Goal: Information Seeking & Learning: Compare options

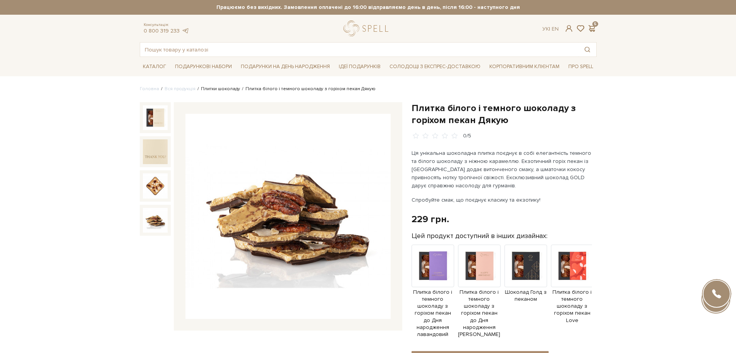
click at [206, 89] on link "Плитки шоколаду" at bounding box center [220, 89] width 39 height 6
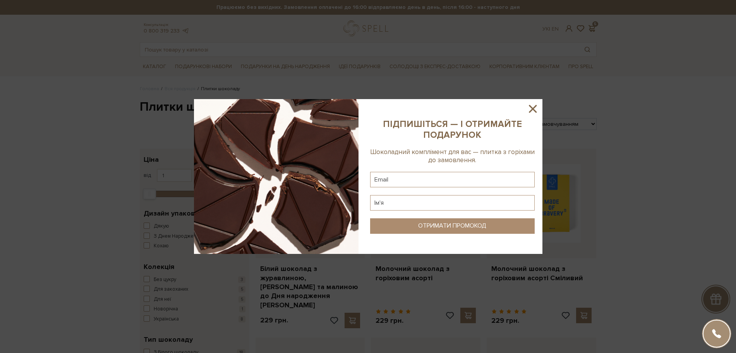
click at [534, 105] on icon at bounding box center [532, 108] width 13 height 13
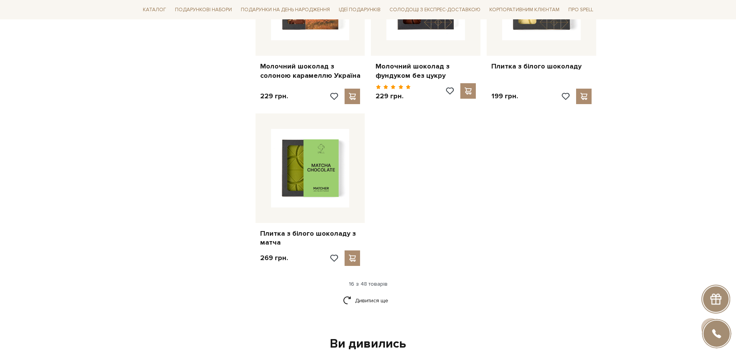
scroll to position [919, 0]
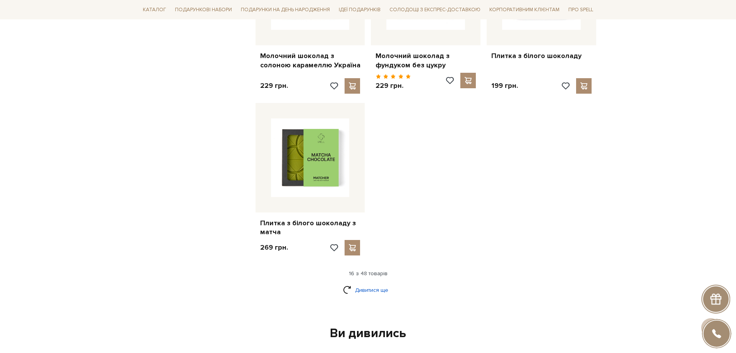
click at [391, 283] on link "Дивитися ще" at bounding box center [368, 290] width 50 height 14
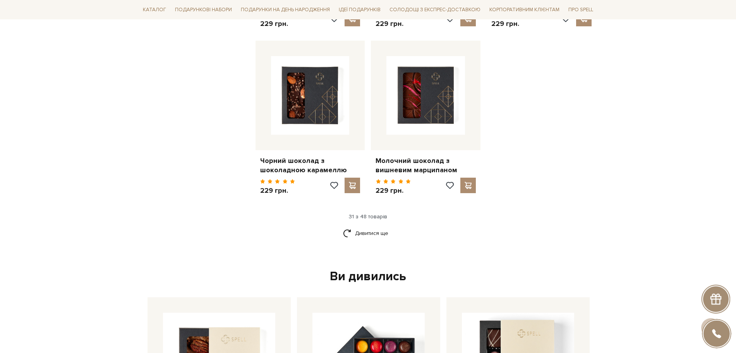
scroll to position [1839, 0]
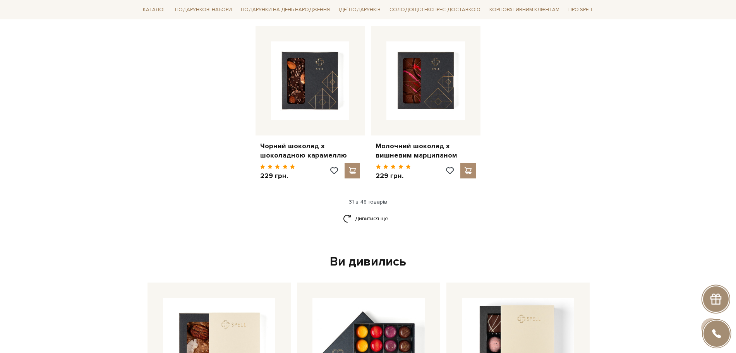
drag, startPoint x: 365, startPoint y: 211, endPoint x: 410, endPoint y: 213, distance: 45.3
click at [365, 212] on link "Дивитися ще" at bounding box center [368, 219] width 50 height 14
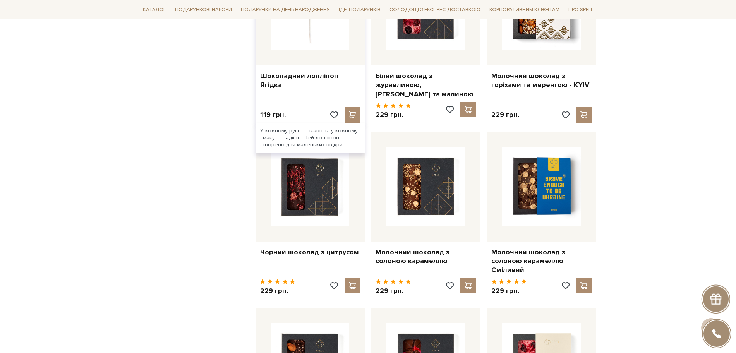
scroll to position [1403, 0]
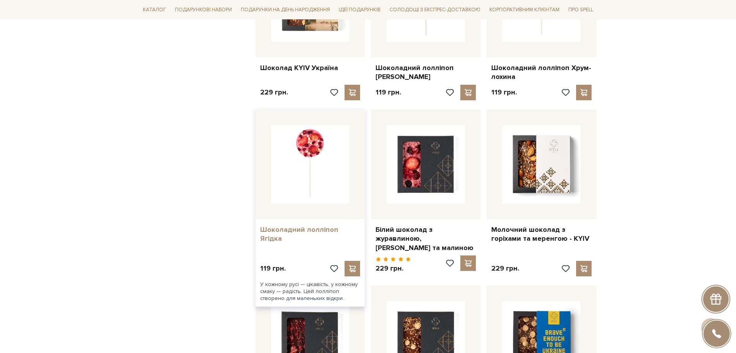
click at [299, 225] on link "Шоколадний лолліпоп Ягідка" at bounding box center [310, 234] width 100 height 18
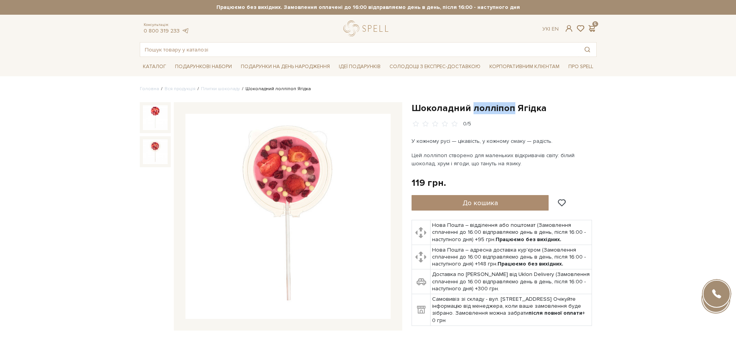
drag, startPoint x: 472, startPoint y: 108, endPoint x: 508, endPoint y: 107, distance: 36.4
click at [508, 107] on h1 "Шоколадний лолліпоп Ягідка" at bounding box center [503, 108] width 185 height 12
drag, startPoint x: 446, startPoint y: 129, endPoint x: 432, endPoint y: 113, distance: 22.0
click at [444, 123] on div "Шоколадний лолліпоп Ягідка 0/5" at bounding box center [503, 214] width 185 height 224
click at [415, 109] on h1 "Шоколадний лолліпоп Ягідка" at bounding box center [503, 108] width 185 height 12
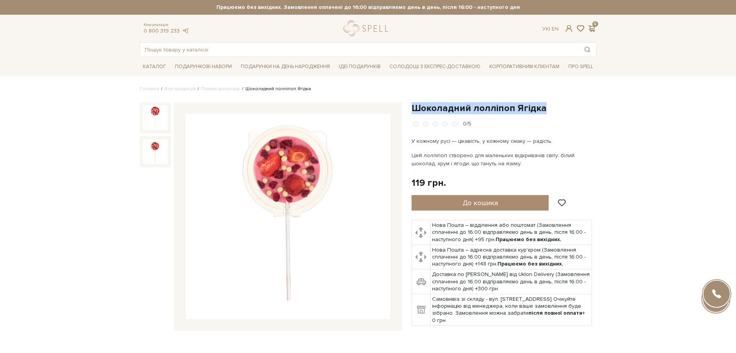
drag, startPoint x: 413, startPoint y: 109, endPoint x: 535, endPoint y: 117, distance: 122.2
click at [540, 112] on h1 "Шоколадний лолліпоп Ягідка" at bounding box center [503, 108] width 185 height 12
copy h1 "Шоколадний лолліпоп Ягідка"
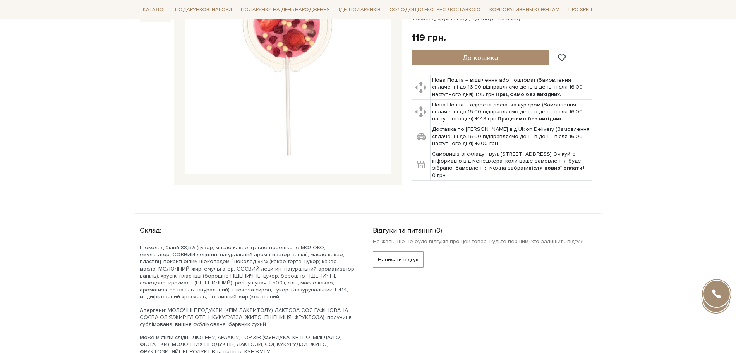
scroll to position [48, 0]
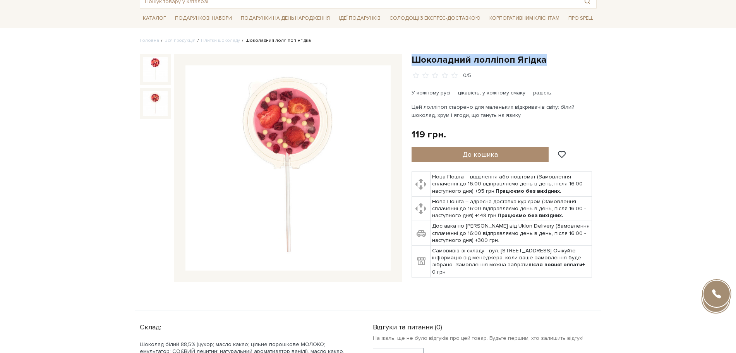
click at [159, 104] on img at bounding box center [155, 103] width 25 height 25
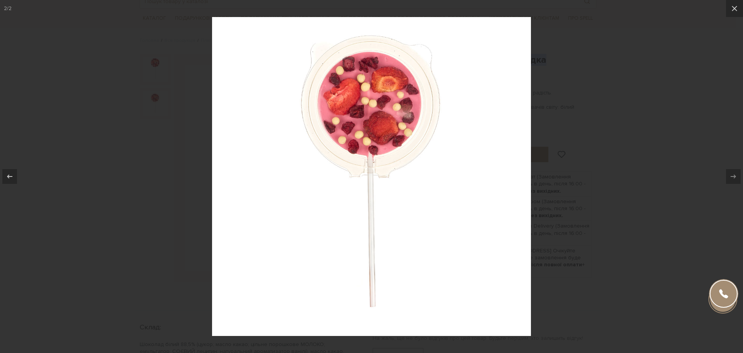
click at [727, 93] on div at bounding box center [371, 176] width 743 height 353
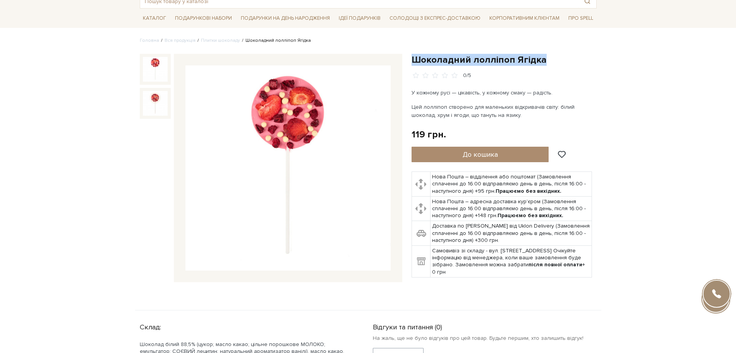
click at [163, 67] on img at bounding box center [155, 69] width 25 height 25
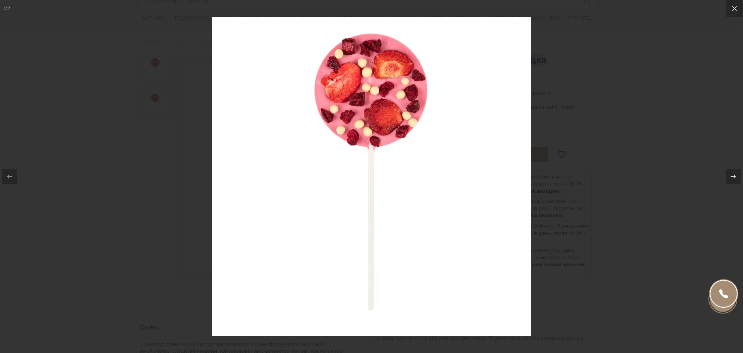
drag, startPoint x: 610, startPoint y: 156, endPoint x: 533, endPoint y: 152, distance: 77.2
click at [610, 156] on div at bounding box center [371, 176] width 743 height 353
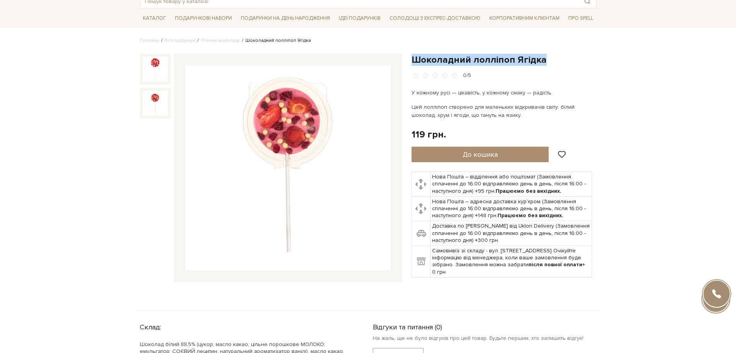
click at [155, 113] on img at bounding box center [155, 103] width 25 height 25
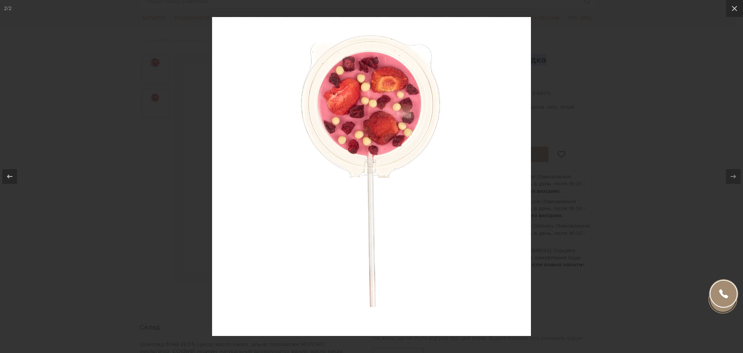
click at [156, 170] on div at bounding box center [371, 176] width 743 height 353
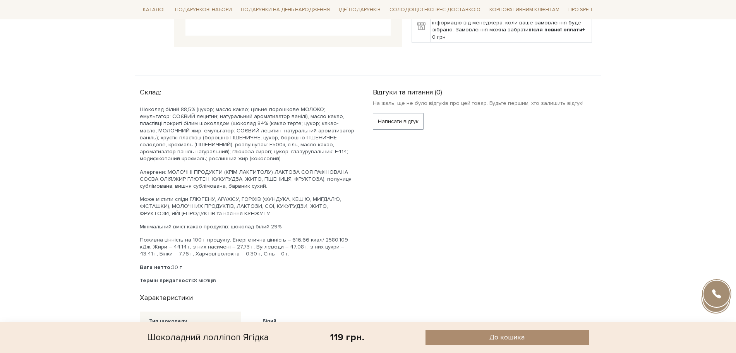
scroll to position [290, 0]
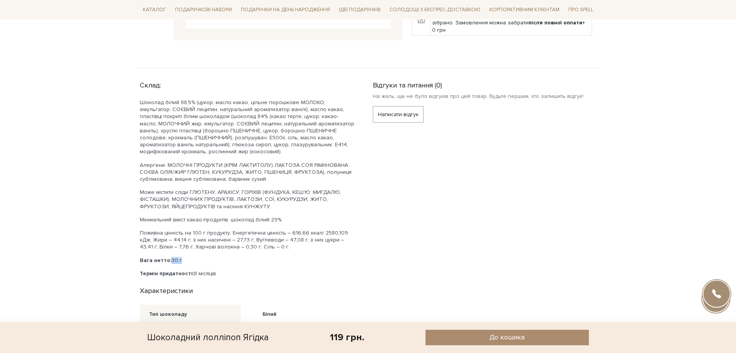
drag, startPoint x: 170, startPoint y: 258, endPoint x: 187, endPoint y: 258, distance: 16.6
click at [187, 258] on p "Вага нетто: 30 г" at bounding box center [247, 260] width 214 height 7
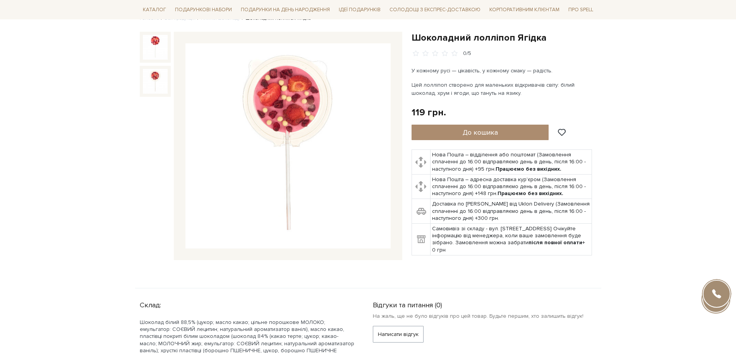
scroll to position [0, 0]
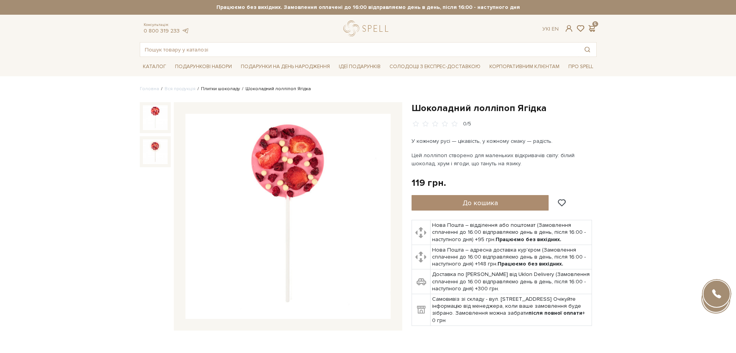
click at [219, 90] on link "Плитки шоколаду" at bounding box center [220, 89] width 39 height 6
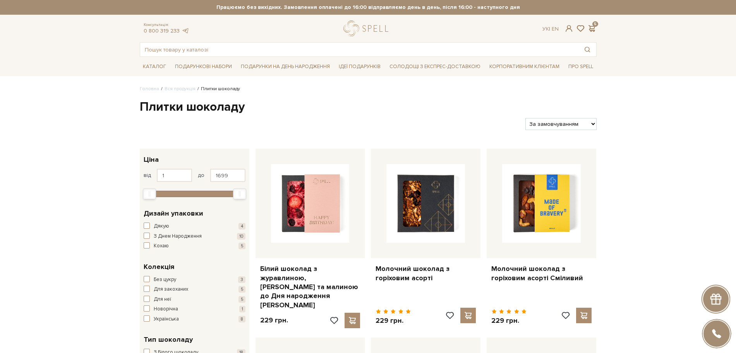
click at [562, 126] on select "За замовчуванням За Ціною (зростання) За Ціною (зменшення) Новинки За популярні…" at bounding box center [560, 124] width 71 height 12
select select "https://spellchocolate.com/our-productions/plitki-shokoladu/?sort=p.price&order…"
click at [525, 118] on select "За замовчуванням За Ціною (зростання) За Ціною (зменшення) Новинки За популярні…" at bounding box center [560, 124] width 71 height 12
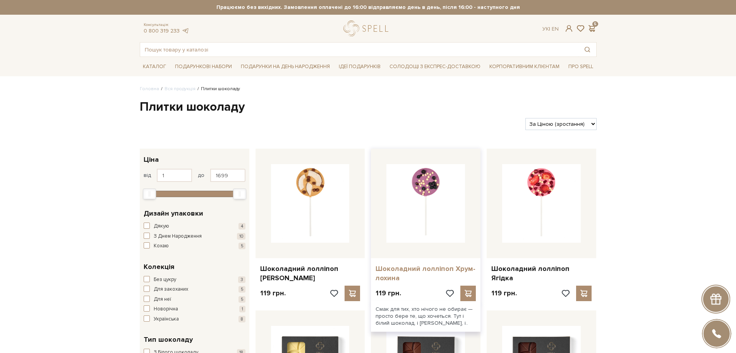
click at [427, 270] on link "Шоколадний лолліпоп Хрум-лохина" at bounding box center [425, 273] width 100 height 18
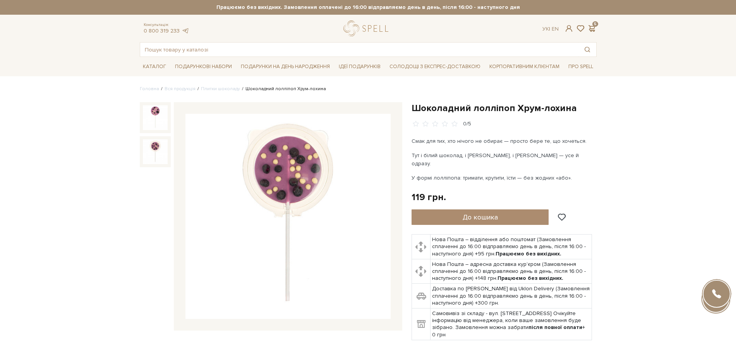
drag, startPoint x: 283, startPoint y: 176, endPoint x: 157, endPoint y: 149, distance: 129.2
click at [157, 149] on img at bounding box center [155, 151] width 25 height 25
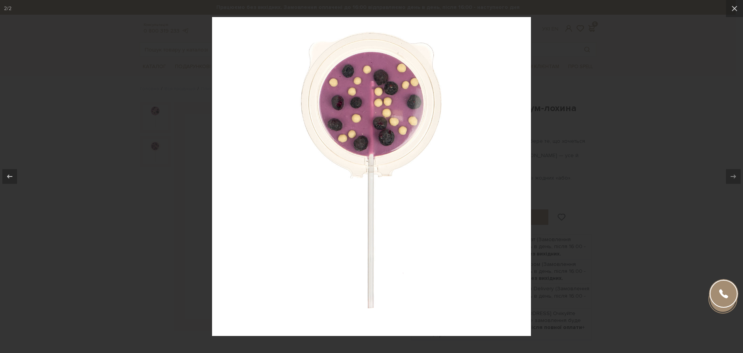
drag, startPoint x: 343, startPoint y: 127, endPoint x: 92, endPoint y: 143, distance: 251.7
click at [85, 146] on div at bounding box center [371, 176] width 743 height 353
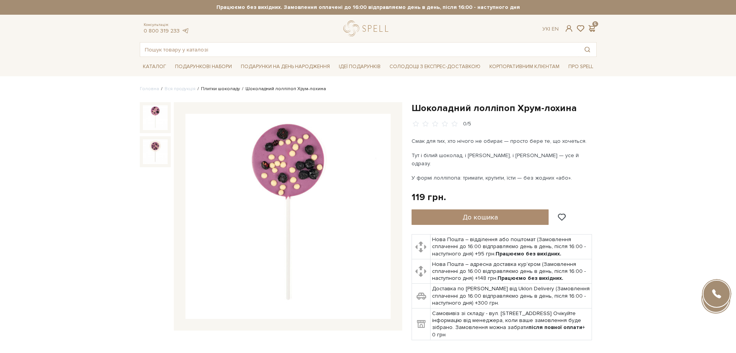
click at [220, 90] on link "Плитки шоколаду" at bounding box center [220, 89] width 39 height 6
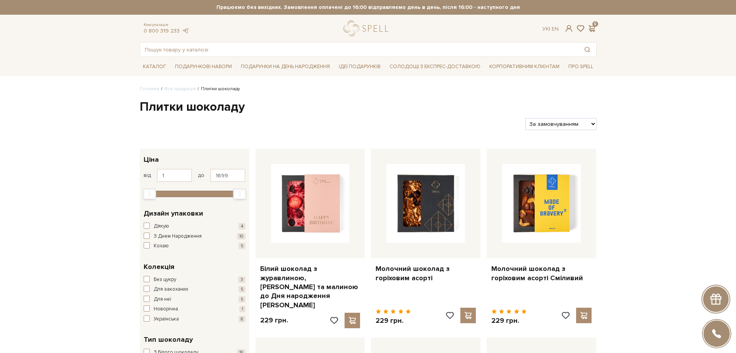
click at [550, 126] on select "За замовчуванням За Ціною (зростання) За Ціною (зменшення) Новинки За популярні…" at bounding box center [560, 124] width 71 height 12
select select "https://spellchocolate.com/our-productions/plitki-shokoladu/?sort=p.price&order…"
click at [525, 118] on select "За замовчуванням За Ціною (зростання) За Ціною (зменшення) Новинки За популярні…" at bounding box center [560, 124] width 71 height 12
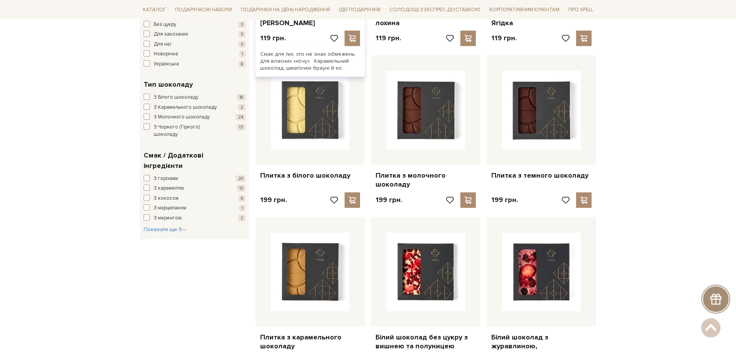
scroll to position [97, 0]
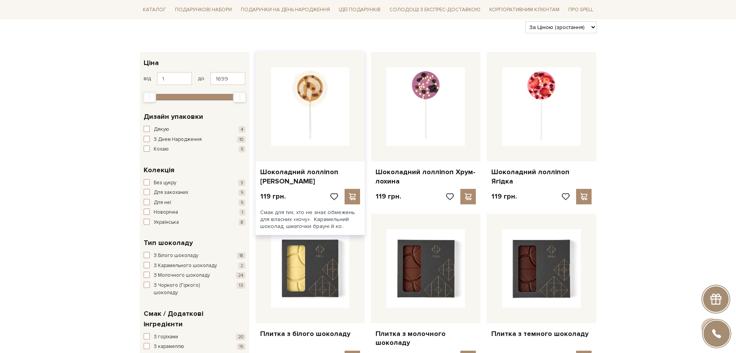
click at [316, 107] on img at bounding box center [310, 106] width 79 height 79
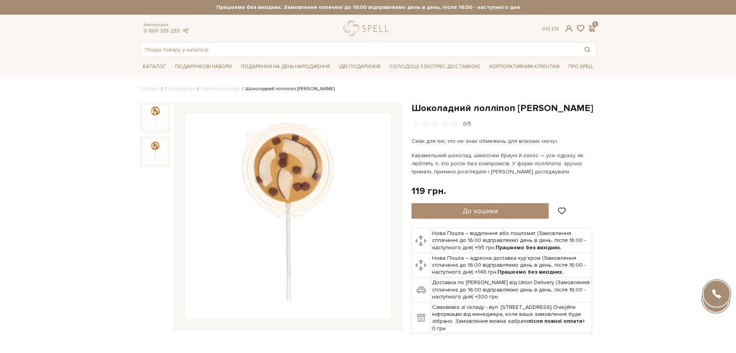
click at [155, 153] on img at bounding box center [155, 151] width 25 height 25
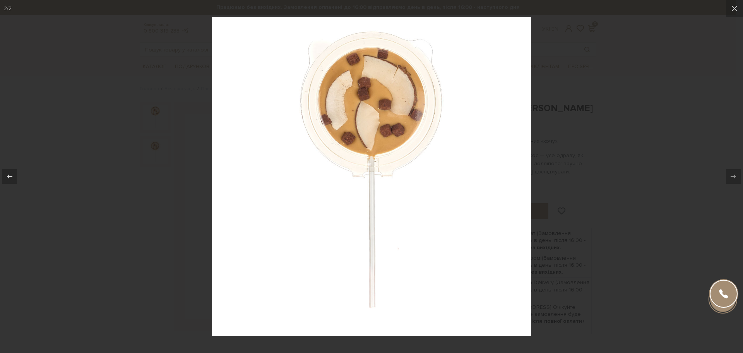
drag, startPoint x: 114, startPoint y: 183, endPoint x: 114, endPoint y: 178, distance: 4.6
click at [114, 178] on div at bounding box center [371, 176] width 743 height 353
click at [609, 168] on div at bounding box center [371, 176] width 743 height 353
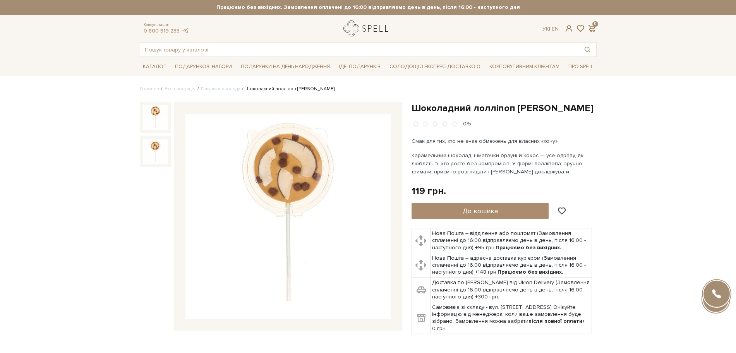
click at [357, 30] on link "logo" at bounding box center [367, 29] width 48 height 16
